Goal: Communication & Community: Answer question/provide support

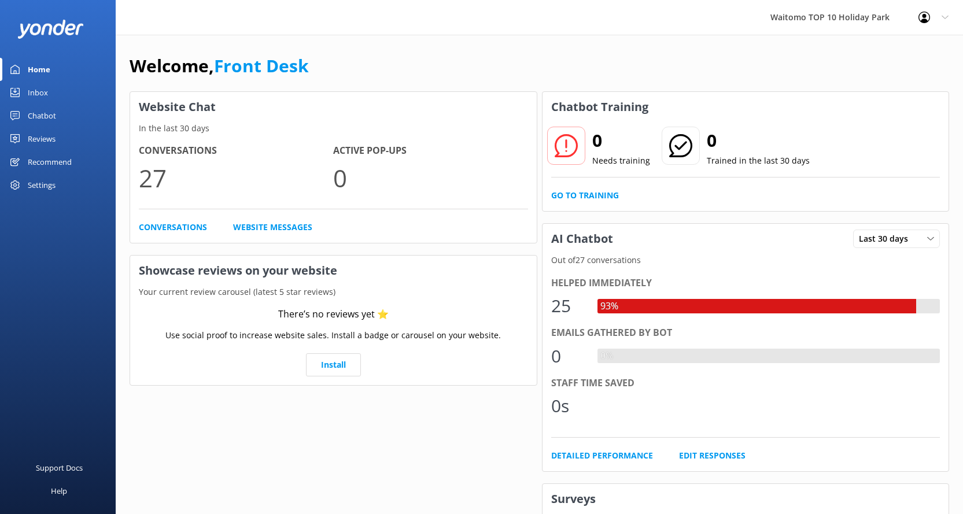
click at [30, 85] on div "Inbox" at bounding box center [38, 92] width 20 height 23
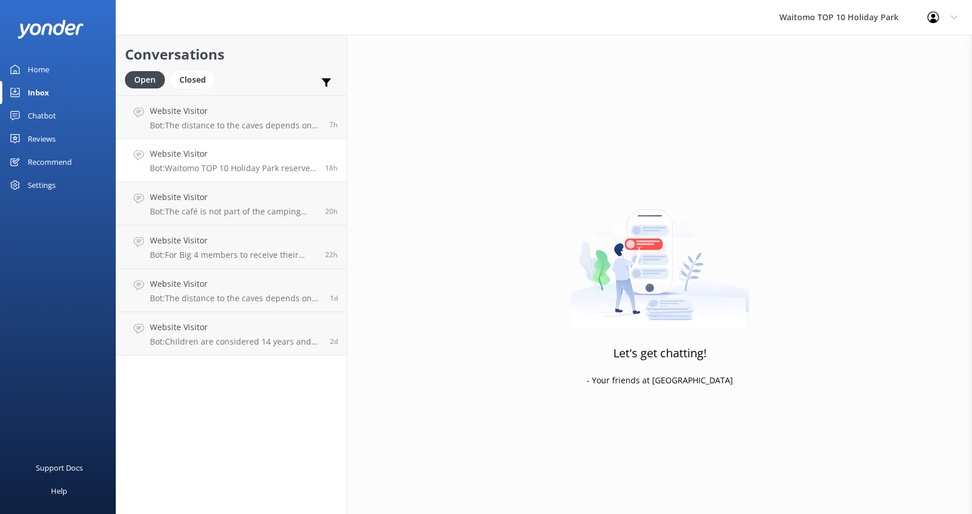
click at [229, 167] on p "Bot: Waitomo TOP 10 Holiday Park reserves the right to charge 100% of the balan…" at bounding box center [233, 168] width 167 height 10
